Goal: Task Accomplishment & Management: Use online tool/utility

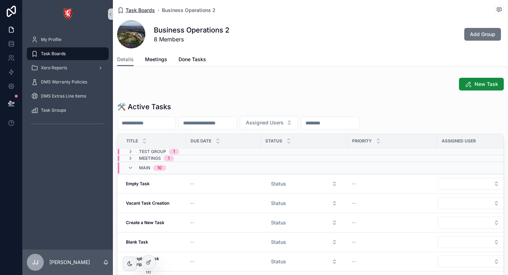
click at [148, 11] on span "Task Boards" at bounding box center [140, 10] width 29 height 7
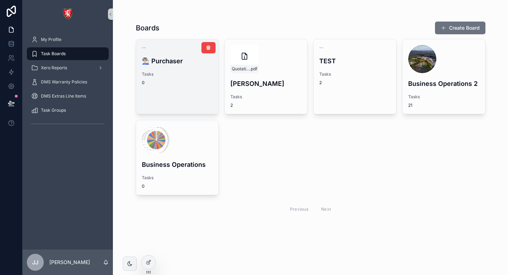
click at [199, 68] on div "-- 👨🏻‍🏭 Purchaser Tasks 0" at bounding box center [177, 65] width 83 height 52
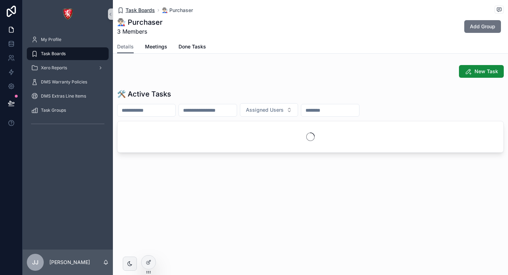
click at [151, 7] on span "Task Boards" at bounding box center [140, 10] width 29 height 7
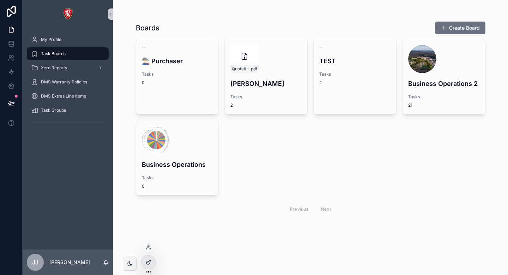
click at [149, 267] on div at bounding box center [149, 261] width 14 height 13
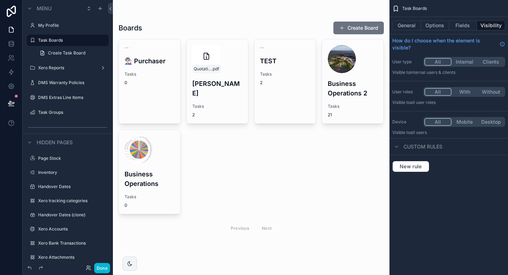
click at [356, 61] on div "scrollable content" at bounding box center [251, 129] width 277 height 259
click at [434, 18] on div "General Options Fields Visibility" at bounding box center [449, 25] width 119 height 17
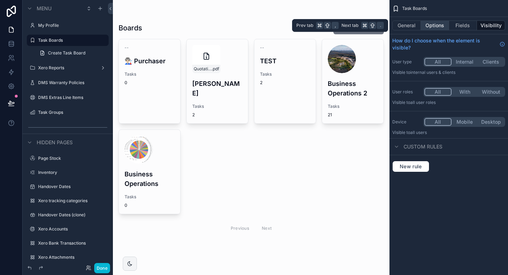
click at [434, 20] on button "Options" at bounding box center [435, 25] width 28 height 10
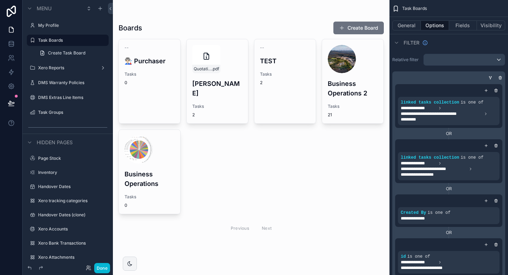
click at [454, 17] on div "Task Boards" at bounding box center [449, 8] width 119 height 17
click at [454, 19] on div "General Options Fields Visibility" at bounding box center [449, 25] width 119 height 17
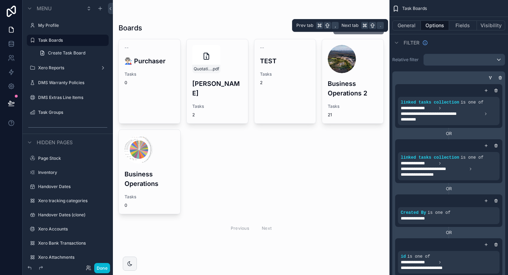
click at [454, 20] on div "General Options Fields Visibility" at bounding box center [449, 25] width 119 height 17
click at [463, 25] on button "Fields" at bounding box center [463, 25] width 28 height 10
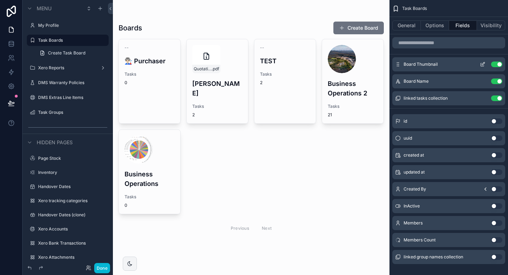
click at [482, 65] on icon "scrollable content" at bounding box center [483, 63] width 3 height 3
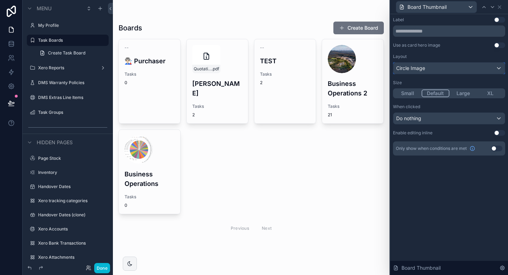
click at [458, 66] on div "Circle Image" at bounding box center [450, 67] width 112 height 11
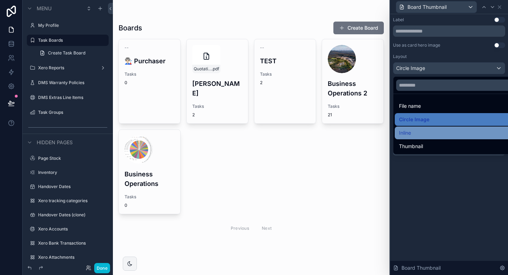
click at [418, 131] on div "Inline" at bounding box center [457, 133] width 117 height 8
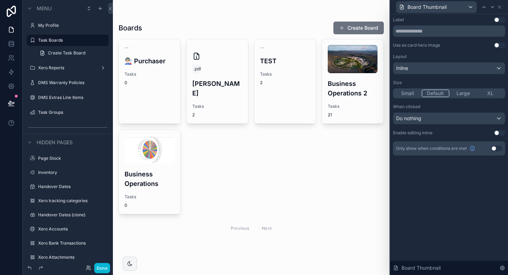
click at [455, 75] on div "Layout Inline Size Small Default Large XL" at bounding box center [449, 76] width 112 height 44
click at [455, 72] on div "Inline" at bounding box center [450, 67] width 112 height 11
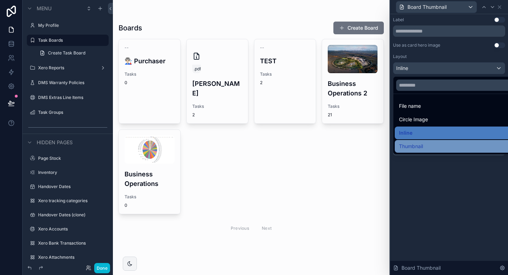
click at [440, 148] on div "Thumbnail" at bounding box center [457, 146] width 117 height 8
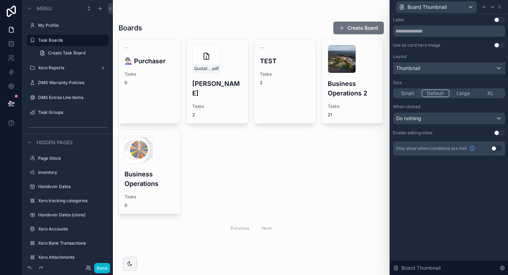
click at [422, 63] on div "Thumbnail" at bounding box center [450, 67] width 112 height 11
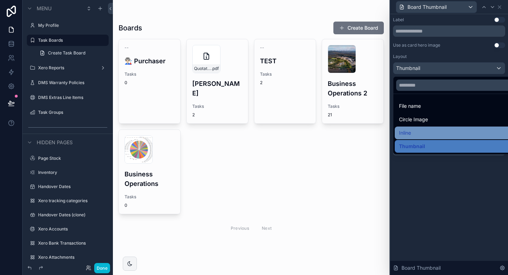
click at [416, 129] on div "Inline" at bounding box center [457, 133] width 117 height 8
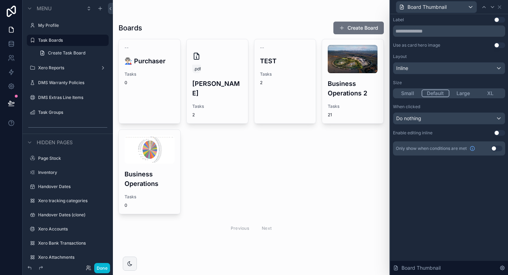
click at [449, 224] on div "Label Use setting Use as card hero image Use setting Layout Inline Size Small D…" at bounding box center [450, 144] width 118 height 261
click at [500, 7] on icon at bounding box center [500, 7] width 6 height 6
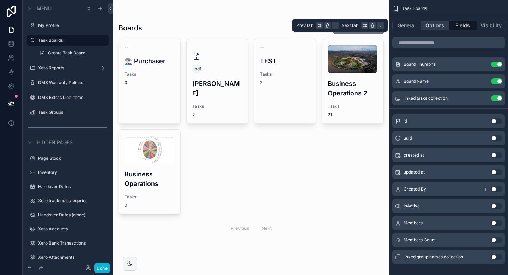
click at [438, 29] on button "Options" at bounding box center [435, 25] width 28 height 10
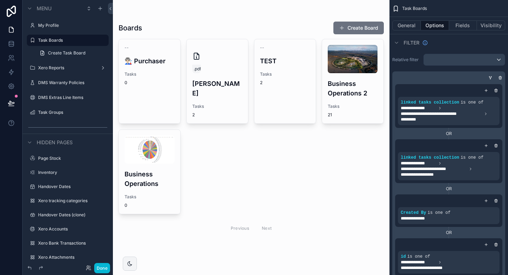
click at [413, 32] on div "General Options Fields Visibility" at bounding box center [449, 25] width 119 height 17
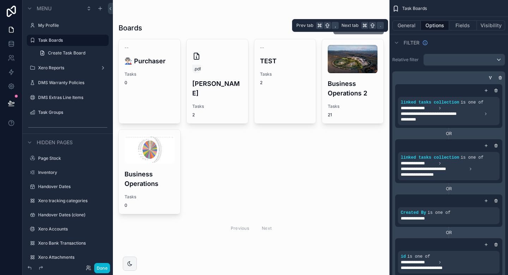
click at [413, 30] on div "General Options Fields Visibility" at bounding box center [449, 25] width 119 height 17
click at [411, 24] on button "General" at bounding box center [407, 25] width 29 height 10
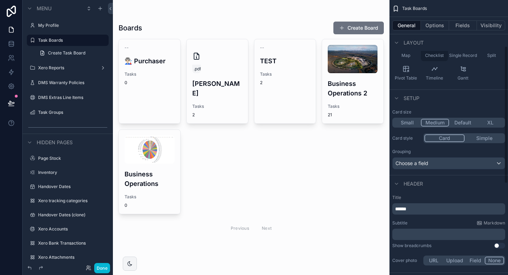
scroll to position [93, 0]
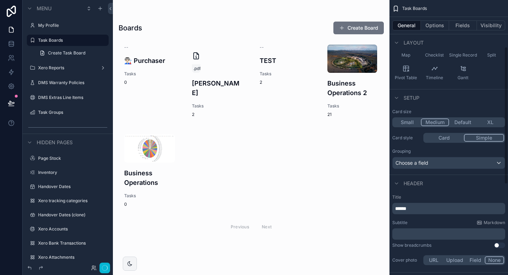
click at [470, 138] on button "Simple" at bounding box center [484, 138] width 40 height 8
click at [441, 140] on button "Card" at bounding box center [445, 138] width 40 height 8
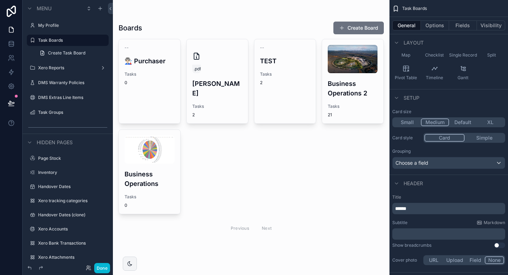
click at [470, 139] on button "Simple" at bounding box center [485, 138] width 40 height 8
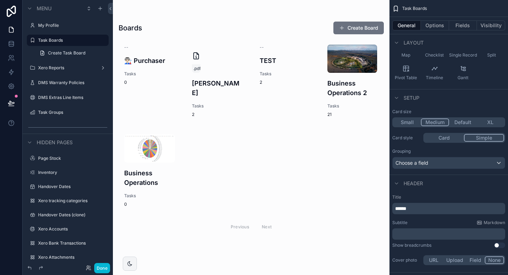
click at [409, 123] on button "Small" at bounding box center [408, 122] width 28 height 8
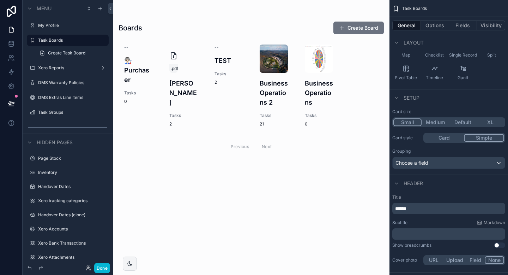
click at [423, 122] on button "Medium" at bounding box center [436, 122] width 28 height 8
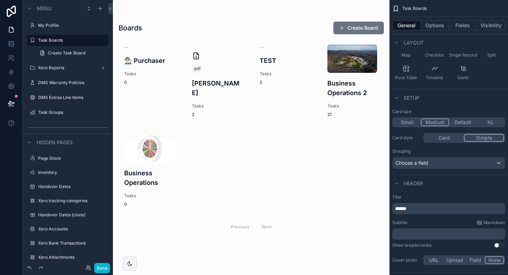
click at [467, 122] on button "Default" at bounding box center [463, 122] width 28 height 8
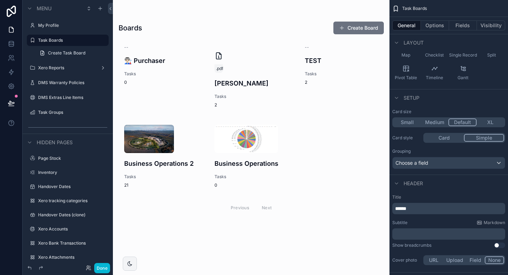
click at [429, 118] on div "Small Medium Default XL" at bounding box center [449, 122] width 113 height 10
click at [430, 122] on button "Medium" at bounding box center [435, 122] width 28 height 8
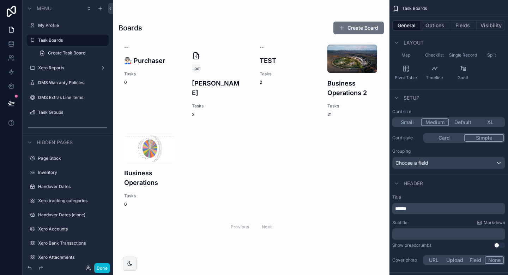
click at [435, 135] on button "Card" at bounding box center [445, 138] width 40 height 8
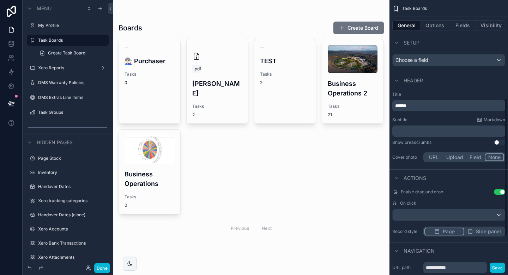
scroll to position [194, 0]
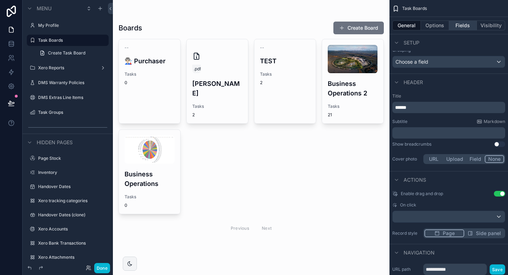
click at [465, 26] on button "Fields" at bounding box center [463, 25] width 28 height 10
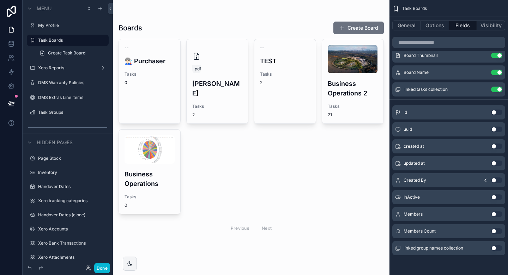
click at [498, 232] on button "Use setting" at bounding box center [497, 231] width 11 height 6
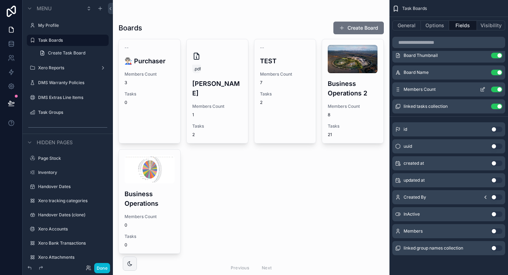
click at [483, 90] on icon "scrollable content" at bounding box center [483, 88] width 3 height 3
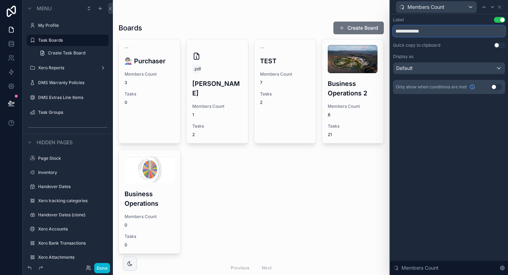
click at [444, 35] on input "**********" at bounding box center [449, 30] width 112 height 11
type input "*******"
click at [452, 69] on div "Default" at bounding box center [450, 67] width 112 height 11
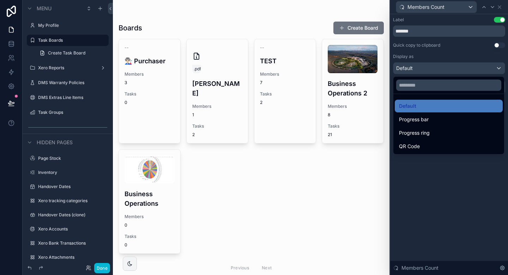
click at [431, 171] on div at bounding box center [450, 137] width 118 height 275
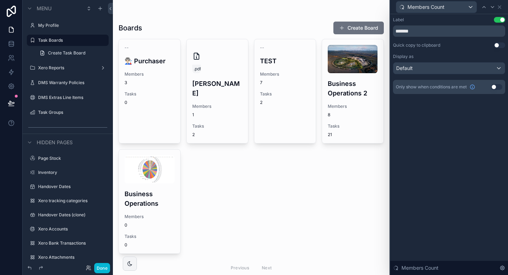
click at [501, 2] on div "Members Count" at bounding box center [449, 7] width 112 height 14
click at [501, 6] on icon at bounding box center [500, 7] width 3 height 3
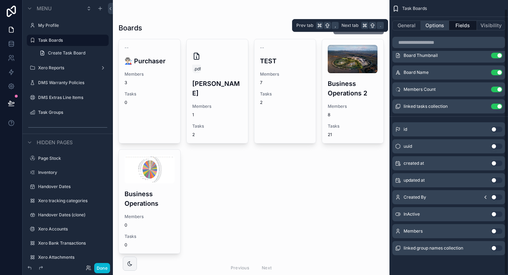
click at [430, 25] on button "Options" at bounding box center [435, 25] width 28 height 10
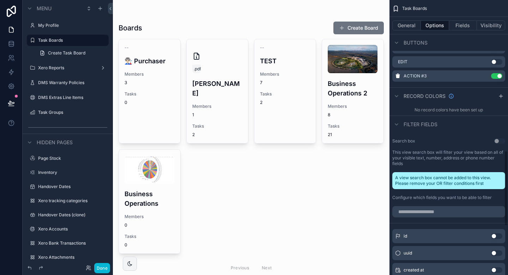
scroll to position [520, 0]
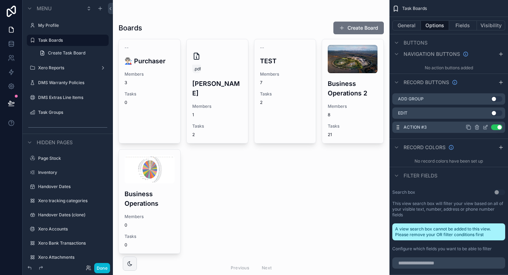
click at [485, 129] on icon "scrollable content" at bounding box center [486, 127] width 6 height 6
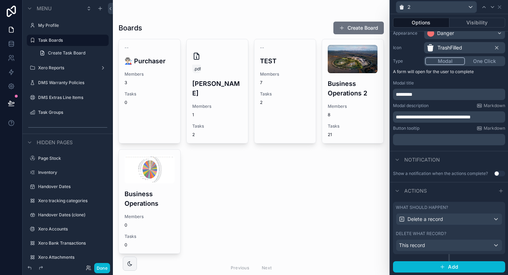
scroll to position [0, 0]
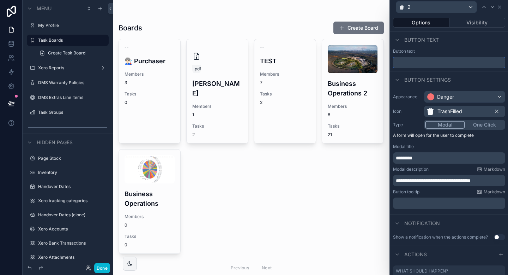
click at [416, 66] on input "text" at bounding box center [449, 62] width 112 height 11
click at [446, 53] on div "Button text" at bounding box center [449, 51] width 112 height 6
click at [452, 104] on div "**********" at bounding box center [450, 150] width 118 height 124
click at [446, 109] on span "TrashFilled" at bounding box center [450, 111] width 25 height 7
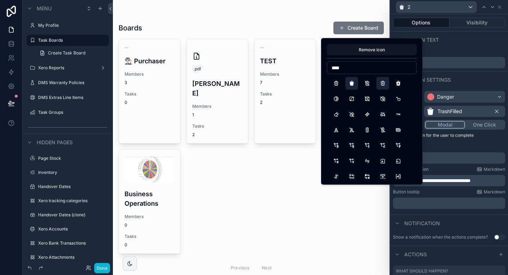
type input "****"
click at [385, 82] on button "TrashX" at bounding box center [383, 83] width 13 height 13
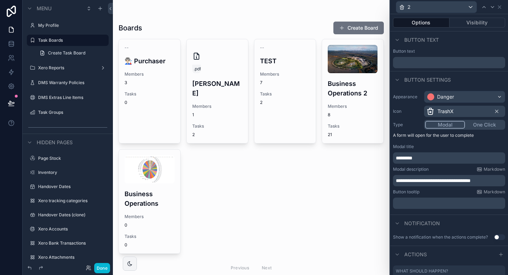
click at [454, 110] on span "TrashX" at bounding box center [446, 111] width 16 height 7
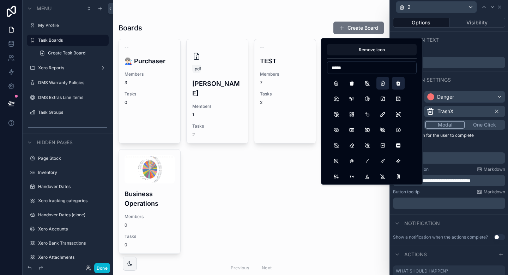
type input "*****"
click at [401, 84] on button "TrashXFilled" at bounding box center [398, 83] width 13 height 13
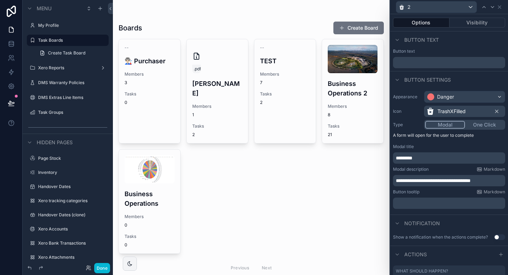
click at [418, 204] on p "﻿" at bounding box center [450, 202] width 108 height 7
click at [467, 217] on div "Notification" at bounding box center [450, 222] width 118 height 17
click at [441, 114] on span "TrashXFilled" at bounding box center [452, 111] width 28 height 7
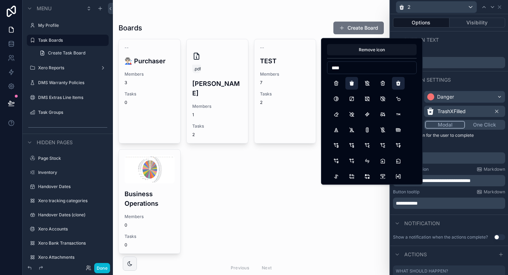
type input "****"
click at [355, 87] on button "TrashFilled" at bounding box center [352, 83] width 13 height 13
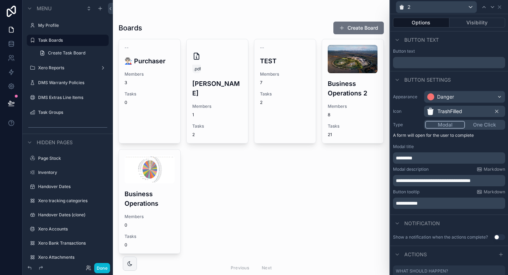
click at [477, 83] on div "Button settings" at bounding box center [450, 79] width 118 height 17
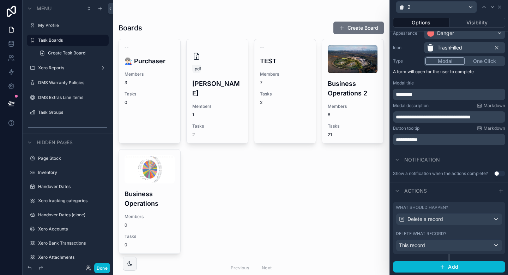
click at [500, 173] on button "Use setting" at bounding box center [499, 174] width 11 height 6
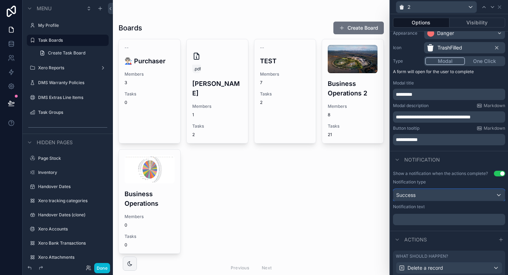
click at [457, 195] on div "Success" at bounding box center [450, 194] width 112 height 11
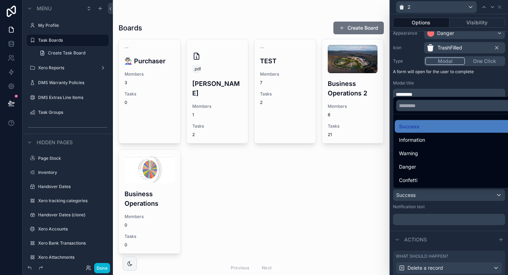
click at [428, 214] on div at bounding box center [450, 137] width 118 height 275
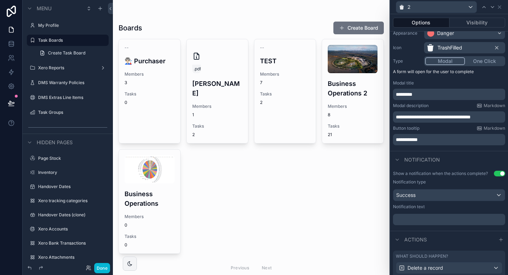
click at [428, 218] on p "﻿" at bounding box center [450, 219] width 108 height 7
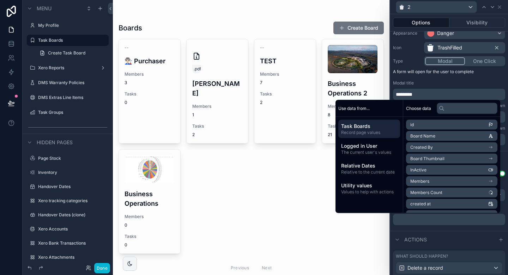
click at [434, 136] on li "Board Name" at bounding box center [451, 136] width 91 height 10
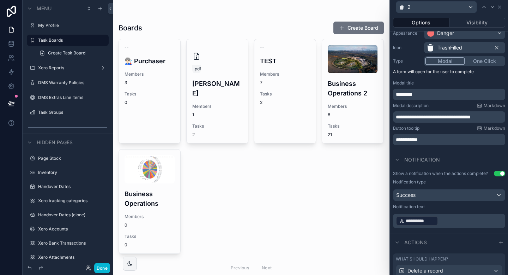
click at [442, 224] on p "**********" at bounding box center [450, 220] width 108 height 11
click at [448, 219] on p "**********" at bounding box center [450, 220] width 108 height 11
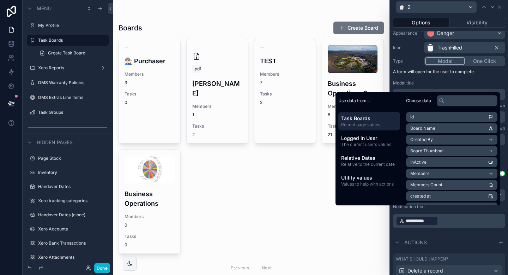
scroll to position [115, 0]
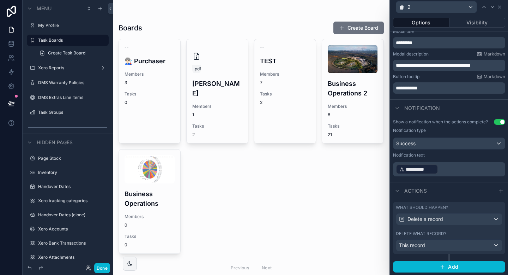
click at [452, 168] on p "**********" at bounding box center [450, 168] width 108 height 11
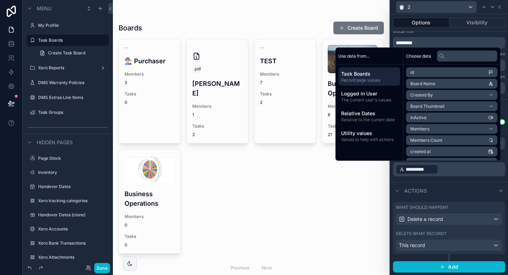
click at [452, 168] on p "**********" at bounding box center [450, 168] width 108 height 11
click at [459, 169] on p "**********" at bounding box center [450, 168] width 108 height 11
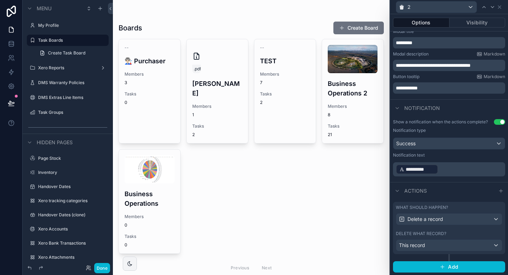
click at [394, 169] on div "**********" at bounding box center [449, 169] width 112 height 14
click at [458, 174] on div "**********" at bounding box center [449, 169] width 112 height 14
click at [461, 173] on p "**********" at bounding box center [450, 168] width 108 height 11
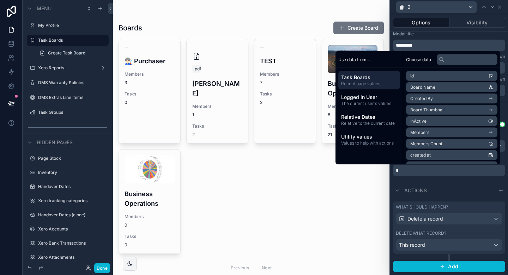
scroll to position [112, 0]
click at [416, 86] on span "Board Name" at bounding box center [423, 87] width 25 height 6
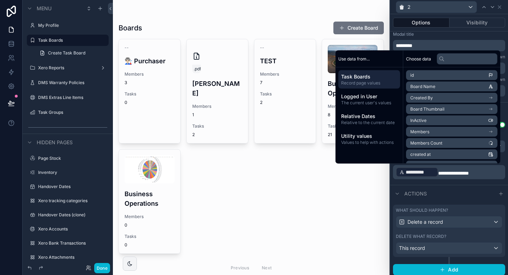
click at [487, 182] on div "**********" at bounding box center [450, 152] width 118 height 66
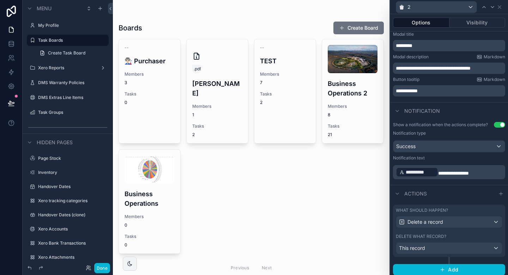
scroll to position [115, 0]
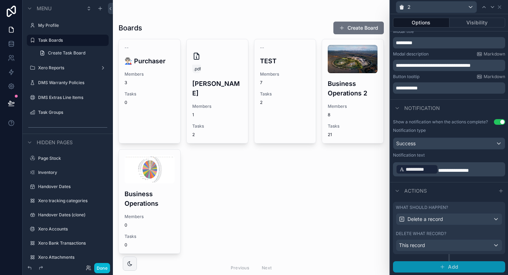
click at [441, 265] on icon "button" at bounding box center [443, 267] width 6 height 6
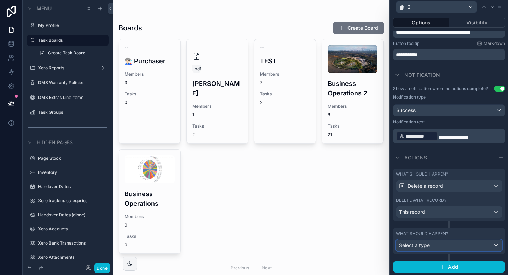
click at [427, 249] on div "Select a type" at bounding box center [450, 244] width 106 height 11
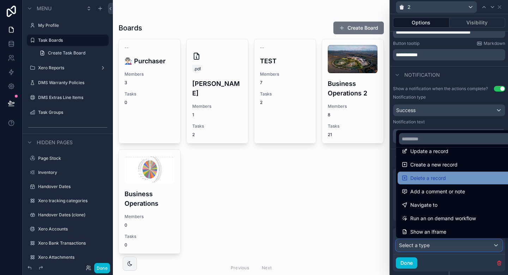
scroll to position [0, 0]
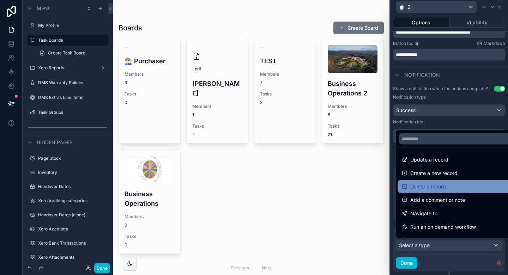
click at [437, 183] on span "Delete a record" at bounding box center [429, 186] width 36 height 8
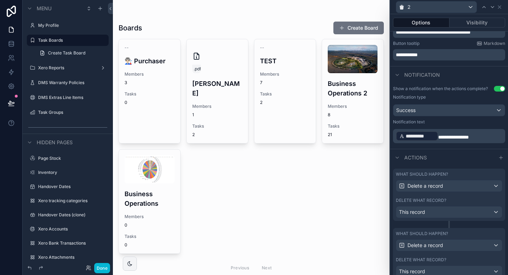
scroll to position [192, 0]
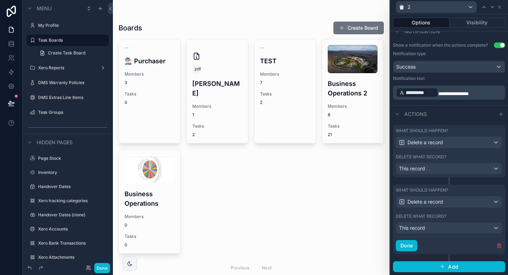
click at [437, 220] on div "Delete what record? This record" at bounding box center [449, 223] width 107 height 20
click at [437, 225] on div "This record" at bounding box center [450, 227] width 106 height 11
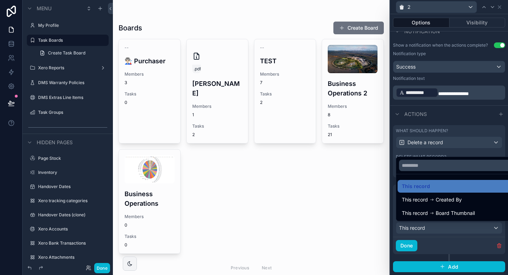
click at [444, 153] on div at bounding box center [450, 137] width 118 height 275
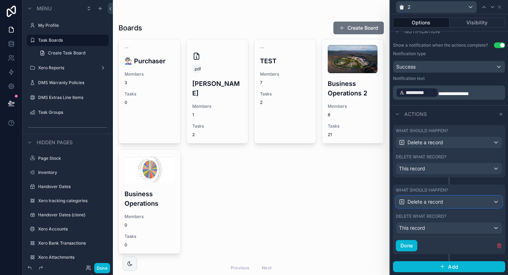
click at [457, 204] on div "Delete a record" at bounding box center [450, 201] width 106 height 11
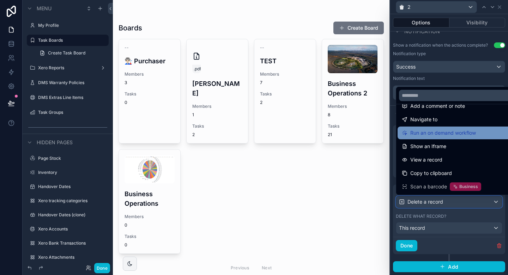
scroll to position [64, 0]
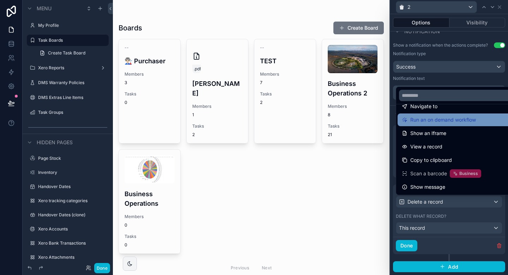
click at [468, 120] on span "Run an on demand workflow" at bounding box center [444, 119] width 66 height 8
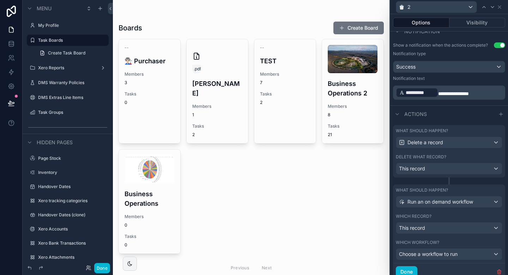
scroll to position [218, 0]
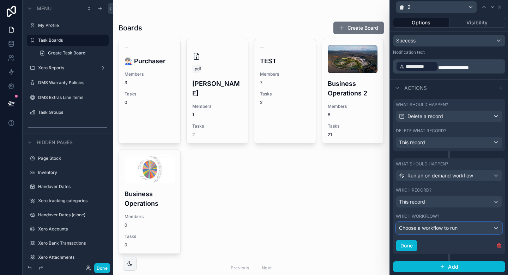
click at [451, 229] on span "Choose a workflow to run" at bounding box center [428, 228] width 59 height 6
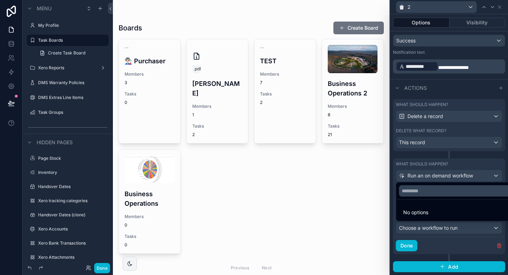
click at [437, 216] on li "No options" at bounding box center [457, 212] width 119 height 14
click at [423, 221] on div at bounding box center [450, 137] width 118 height 275
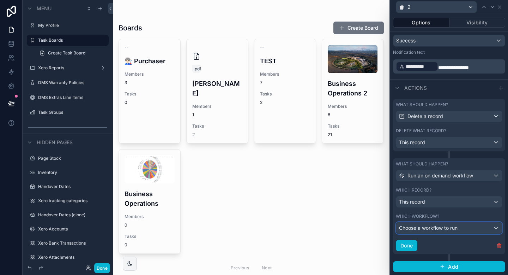
click at [429, 228] on span "Choose a workflow to run" at bounding box center [428, 228] width 59 height 6
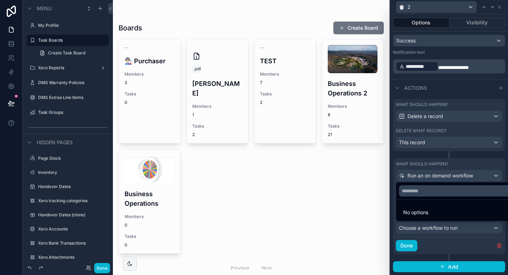
click at [421, 212] on span "No options" at bounding box center [416, 212] width 25 height 6
click at [432, 234] on div at bounding box center [450, 137] width 118 height 275
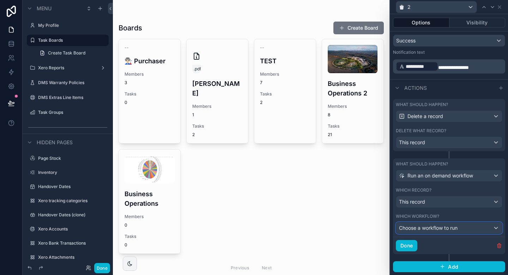
click at [455, 230] on span "Choose a workflow to run" at bounding box center [428, 228] width 59 height 6
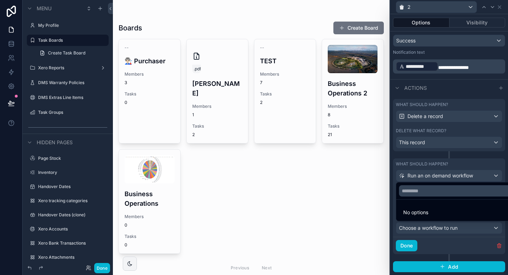
click at [441, 244] on div at bounding box center [450, 137] width 118 height 275
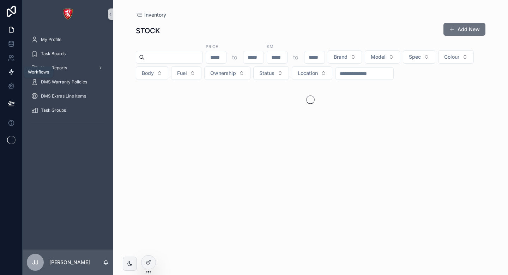
click at [10, 73] on icon at bounding box center [11, 71] width 7 height 7
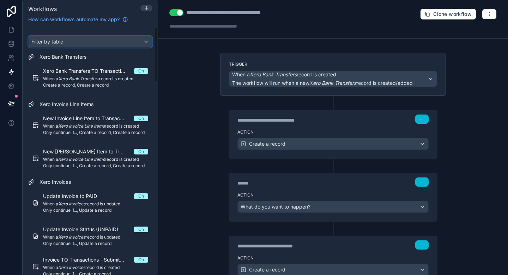
click at [112, 41] on div "Filter by table" at bounding box center [91, 41] width 124 height 11
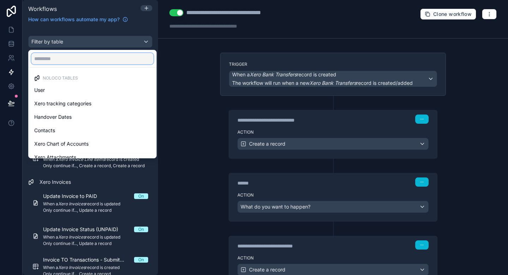
click at [105, 61] on input "text" at bounding box center [92, 58] width 122 height 11
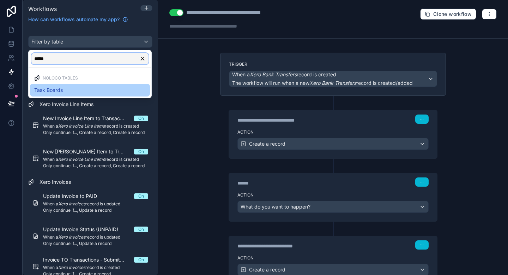
type input "*****"
click at [73, 86] on div "Task Boards" at bounding box center [90, 90] width 112 height 8
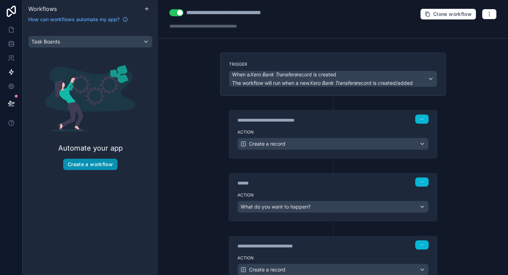
click at [101, 166] on button "Create a workflow" at bounding box center [90, 164] width 54 height 11
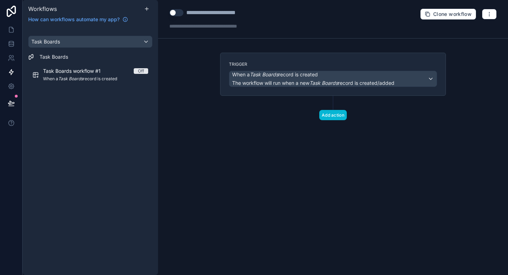
click at [298, 70] on div "When a Task Boards record is created The workflow will run when a new Task Boar…" at bounding box center [333, 78] width 208 height 17
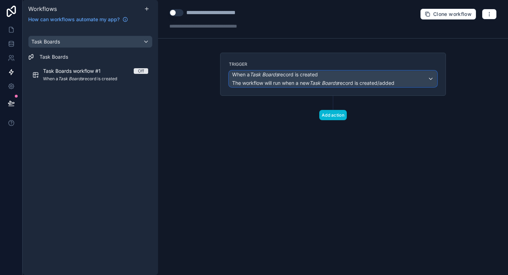
click at [297, 77] on span "When a Task Boards record is created" at bounding box center [275, 74] width 86 height 7
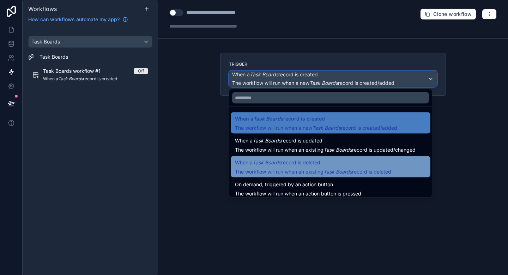
scroll to position [25, 0]
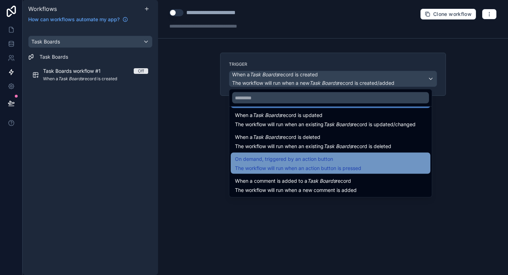
click at [288, 154] on div "On demand, triggered by an action button The workflow will run when an action b…" at bounding box center [331, 163] width 200 height 21
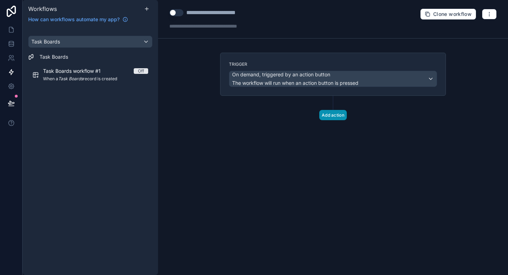
click at [329, 119] on button "Add action" at bounding box center [334, 115] width 28 height 10
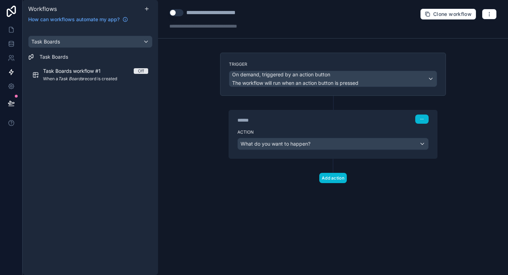
click at [303, 155] on div "Action What do you want to happen?" at bounding box center [333, 142] width 208 height 32
click at [304, 150] on div "Action What do you want to happen?" at bounding box center [333, 142] width 208 height 32
click at [305, 143] on span "What do you want to happen?" at bounding box center [276, 144] width 70 height 6
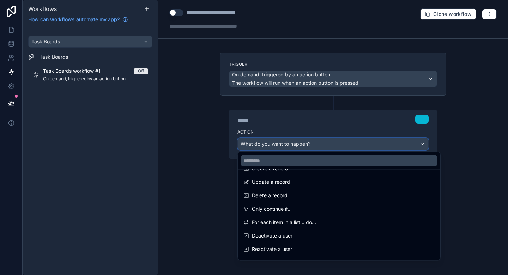
scroll to position [75, 0]
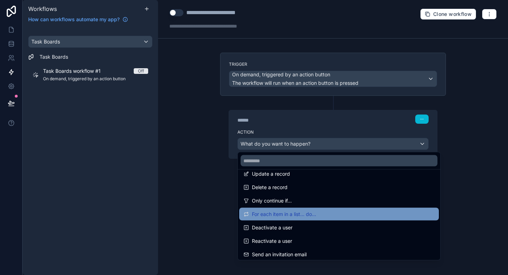
click at [288, 216] on span "For each item in a list... do..." at bounding box center [284, 214] width 64 height 8
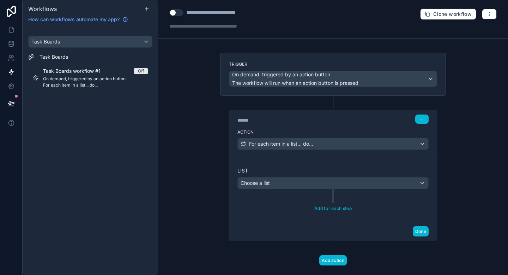
click at [322, 174] on label "List" at bounding box center [333, 170] width 191 height 7
click at [317, 178] on div "Choose a list" at bounding box center [333, 182] width 191 height 11
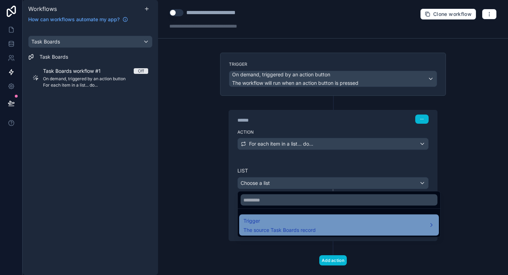
click at [294, 227] on span "The source Task Boards record" at bounding box center [280, 229] width 72 height 7
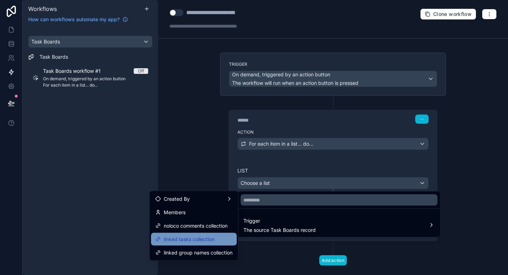
click at [197, 239] on span "linked tasks collection" at bounding box center [189, 239] width 51 height 8
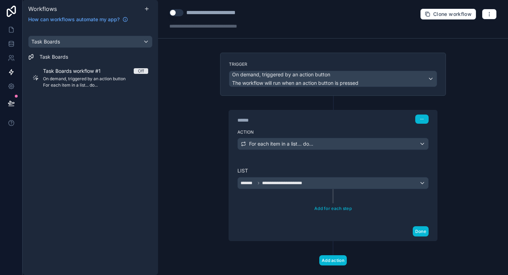
scroll to position [13, 0]
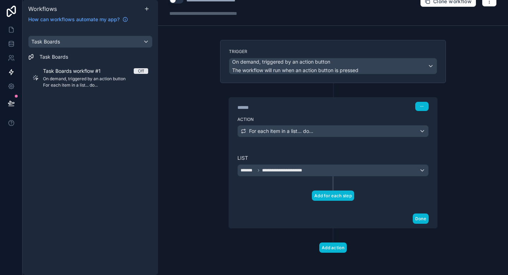
click at [332, 196] on button "Add for each step" at bounding box center [333, 195] width 42 height 10
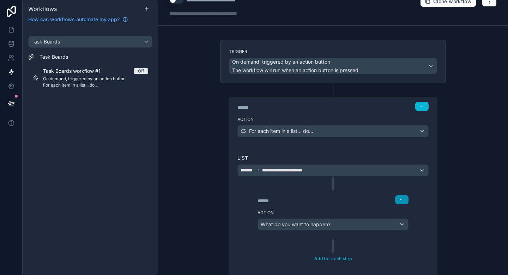
click at [399, 195] on button "button" at bounding box center [401, 199] width 13 height 9
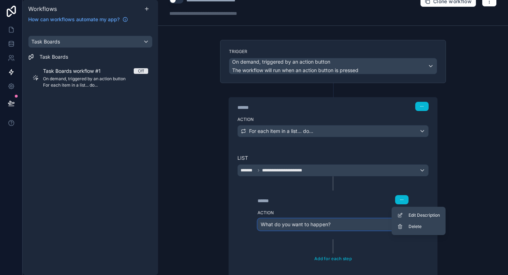
click at [350, 227] on div "What do you want to happen?" at bounding box center [333, 224] width 150 height 11
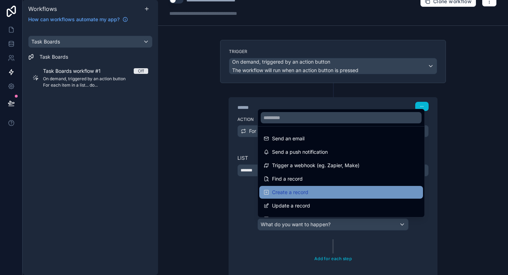
drag, startPoint x: 340, startPoint y: 169, endPoint x: 334, endPoint y: 198, distance: 29.6
click at [334, 198] on ul "Send an email Send a push notification Trigger a webhook (eg. Zapier, Make) Fin…" at bounding box center [341, 171] width 167 height 90
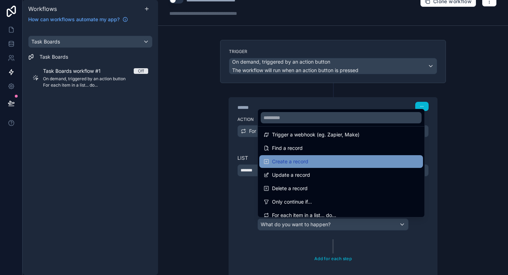
scroll to position [38, 0]
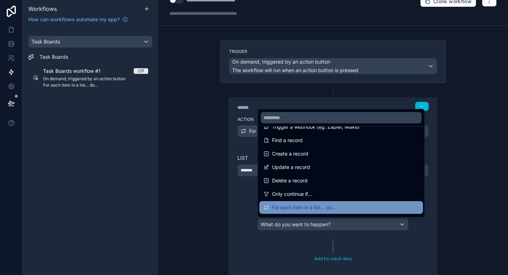
click at [322, 207] on span "For each item in a list... do..." at bounding box center [304, 207] width 64 height 8
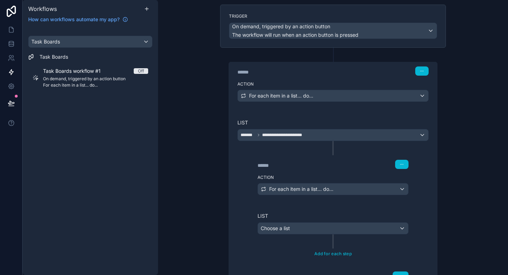
scroll to position [63, 0]
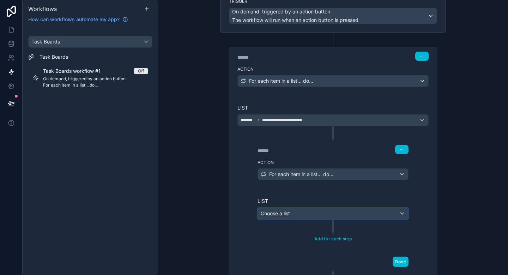
click at [300, 216] on div "Choose a list" at bounding box center [333, 213] width 150 height 11
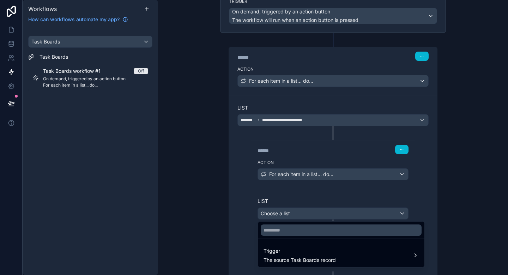
click at [416, 178] on div at bounding box center [254, 137] width 508 height 275
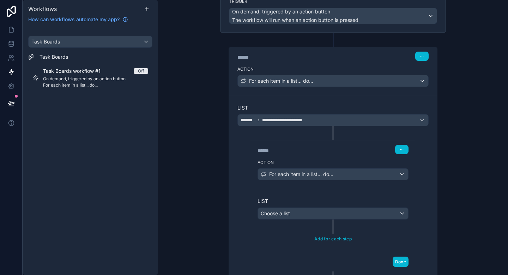
scroll to position [158, 0]
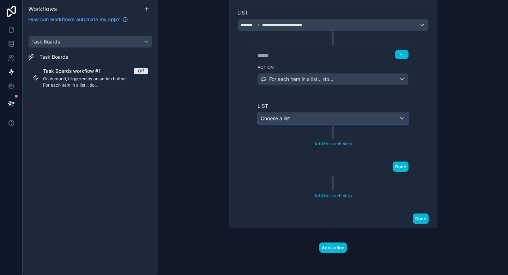
click at [363, 117] on div "Choose a list" at bounding box center [333, 118] width 150 height 11
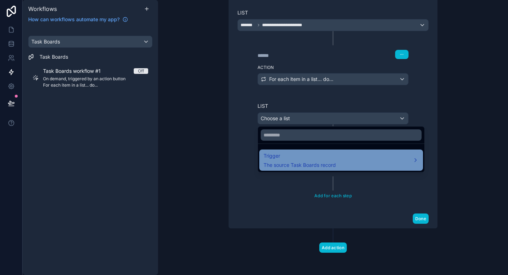
click at [351, 159] on div "Trigger The source Task Boards record" at bounding box center [341, 159] width 155 height 17
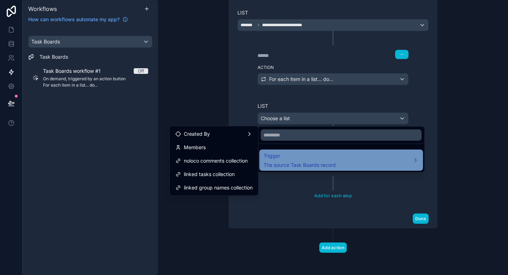
click at [351, 159] on div "Trigger The source Task Boards record" at bounding box center [341, 159] width 155 height 17
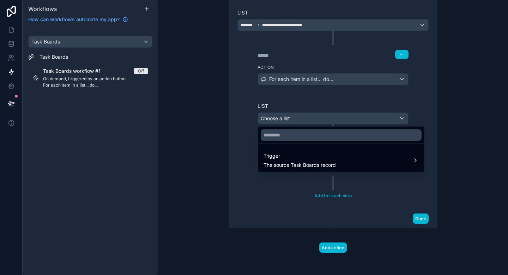
click at [409, 101] on div at bounding box center [254, 137] width 508 height 275
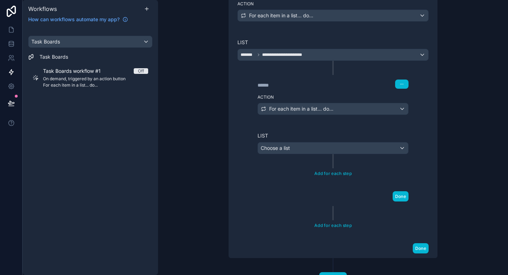
scroll to position [127, 0]
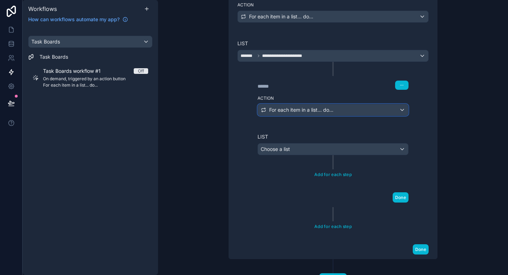
click at [374, 111] on div "For each item in a list... do..." at bounding box center [333, 109] width 150 height 11
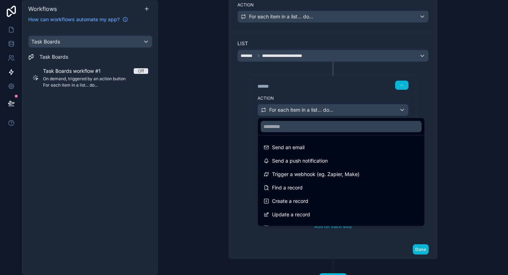
click at [381, 95] on div at bounding box center [254, 137] width 508 height 275
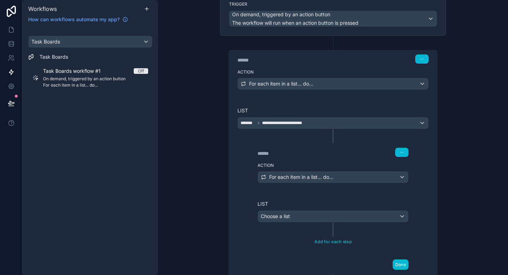
scroll to position [61, 0]
click at [175, 159] on div "**********" at bounding box center [333, 137] width 350 height 275
